Goal: Task Accomplishment & Management: Manage account settings

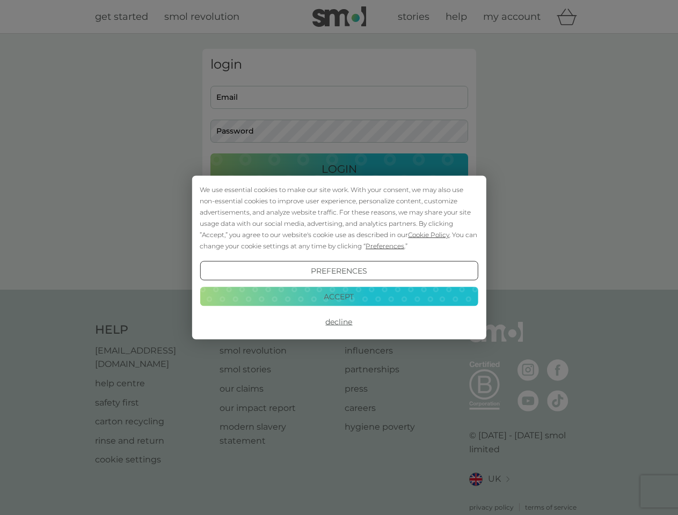
click at [429, 234] on span "Cookie Policy" at bounding box center [428, 235] width 41 height 8
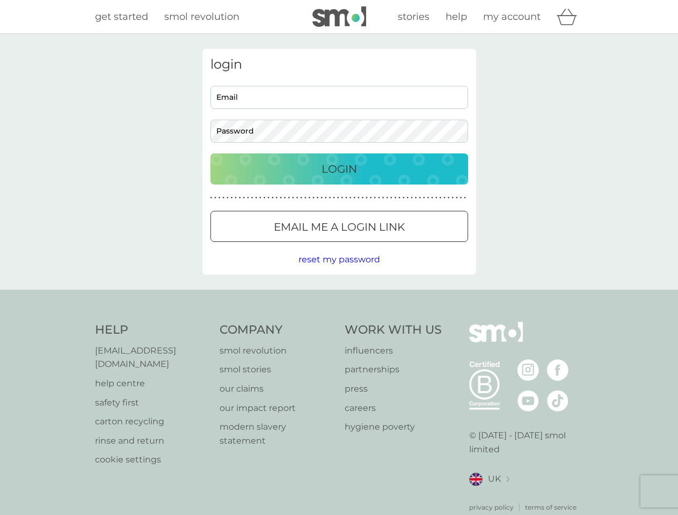
click at [384, 246] on div "login Email Password Login ● ● ● ● ● ● ● ● ● ● ● ● ● ● ● ● ● ● ● ● ● ● ● ● ● ● …" at bounding box center [339, 162] width 274 height 226
click at [339, 271] on div "login Email Password Login ● ● ● ● ● ● ● ● ● ● ● ● ● ● ● ● ● ● ● ● ● ● ● ● ● ● …" at bounding box center [339, 162] width 274 height 226
click at [339, 322] on div "Help [EMAIL_ADDRESS][DOMAIN_NAME] help centre safety first carton recycling rin…" at bounding box center [339, 417] width 488 height 190
click at [339, 296] on div "Help [EMAIL_ADDRESS][DOMAIN_NAME] help centre safety first carton recycling rin…" at bounding box center [339, 417] width 678 height 255
